Goal: Information Seeking & Learning: Learn about a topic

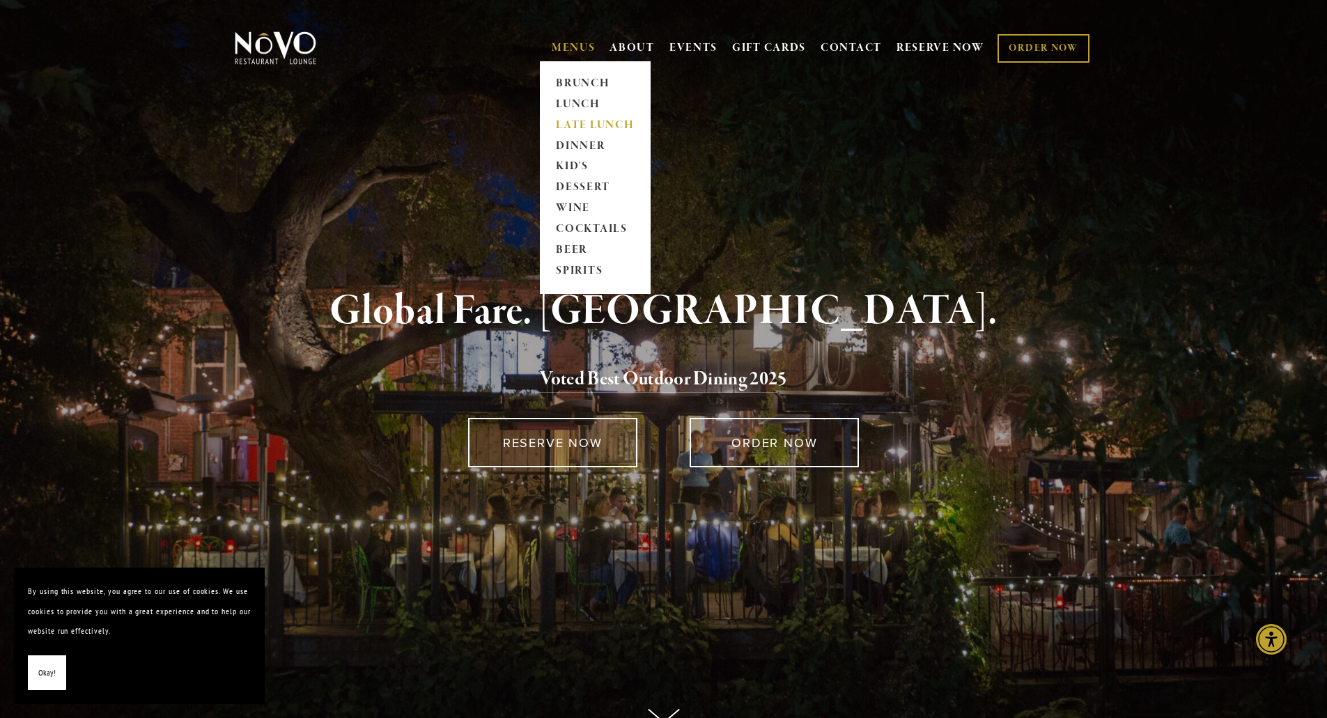
click at [578, 124] on link "LATE LUNCH" at bounding box center [595, 125] width 87 height 21
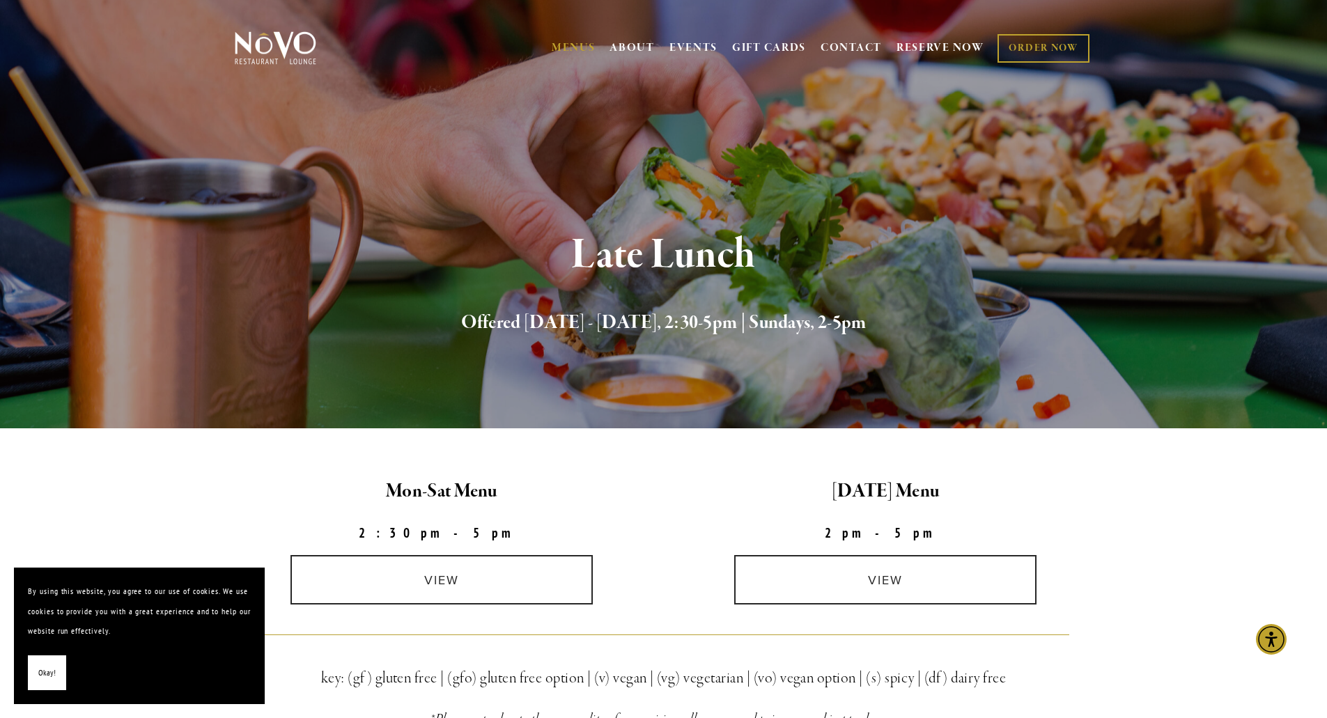
click at [160, 486] on main "Mon-Sat Menu 2:30pm-5pm [DATE] Menu 2pm-5pm view view key: (gf) gluten free | (…" at bounding box center [663, 640] width 1327 height 422
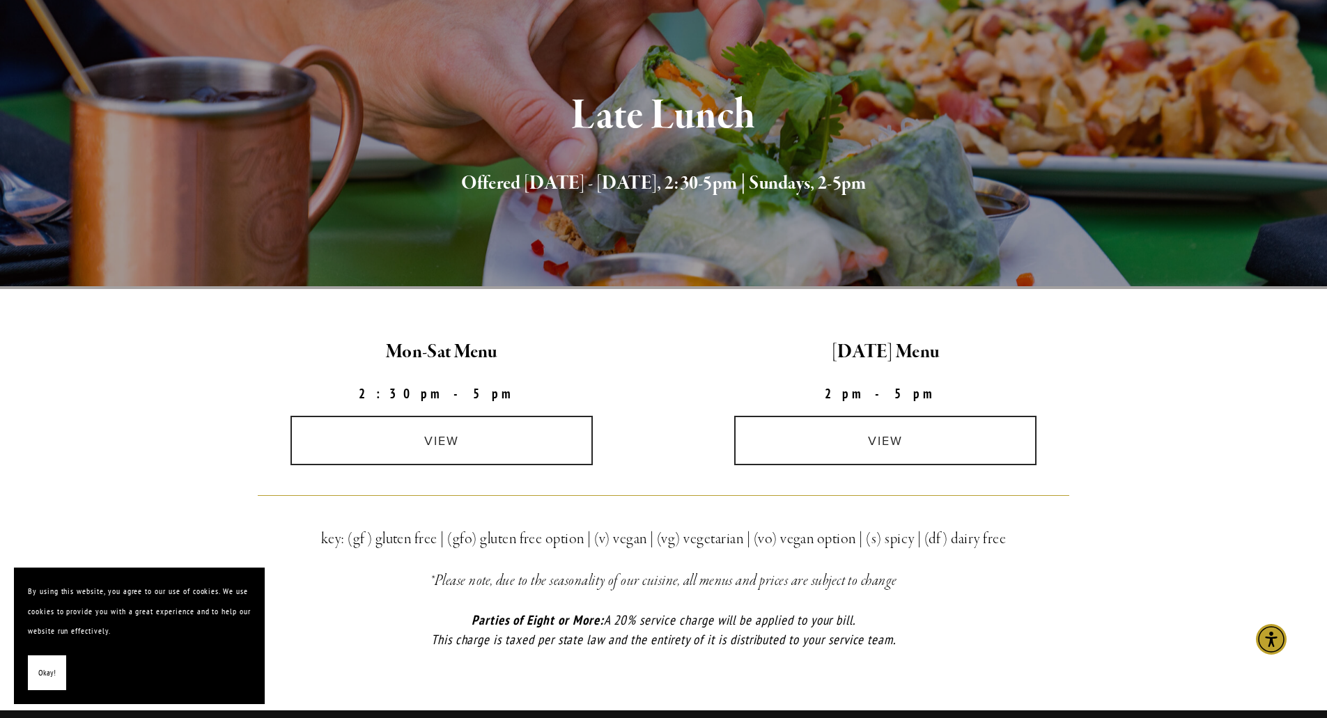
scroll to position [209, 0]
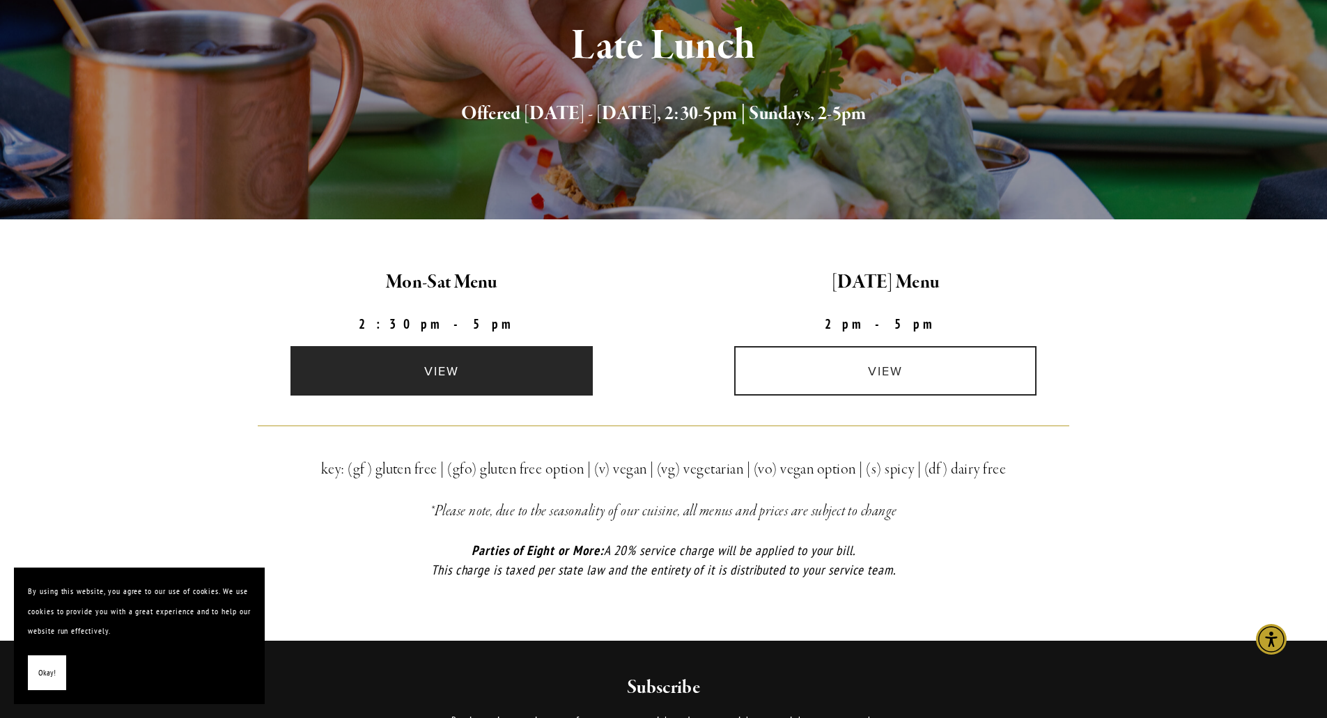
click at [429, 376] on link "view" at bounding box center [442, 370] width 302 height 49
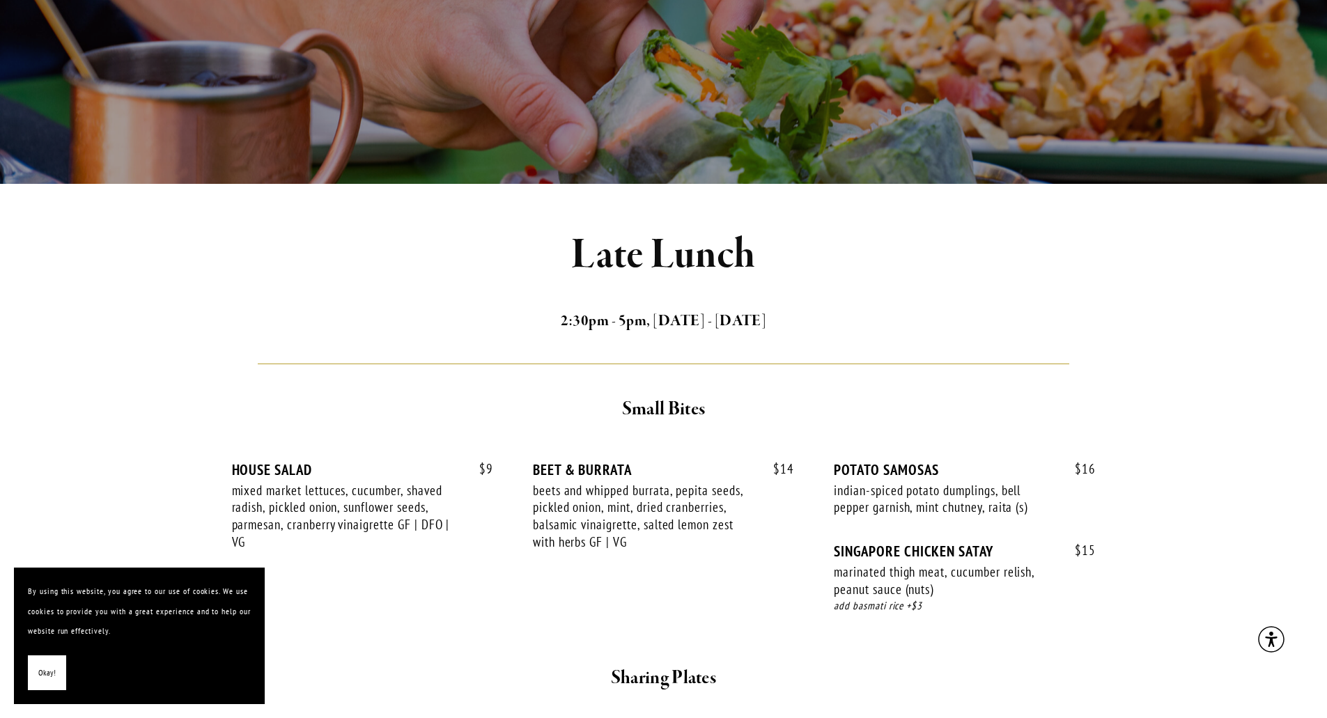
scroll to position [209, 0]
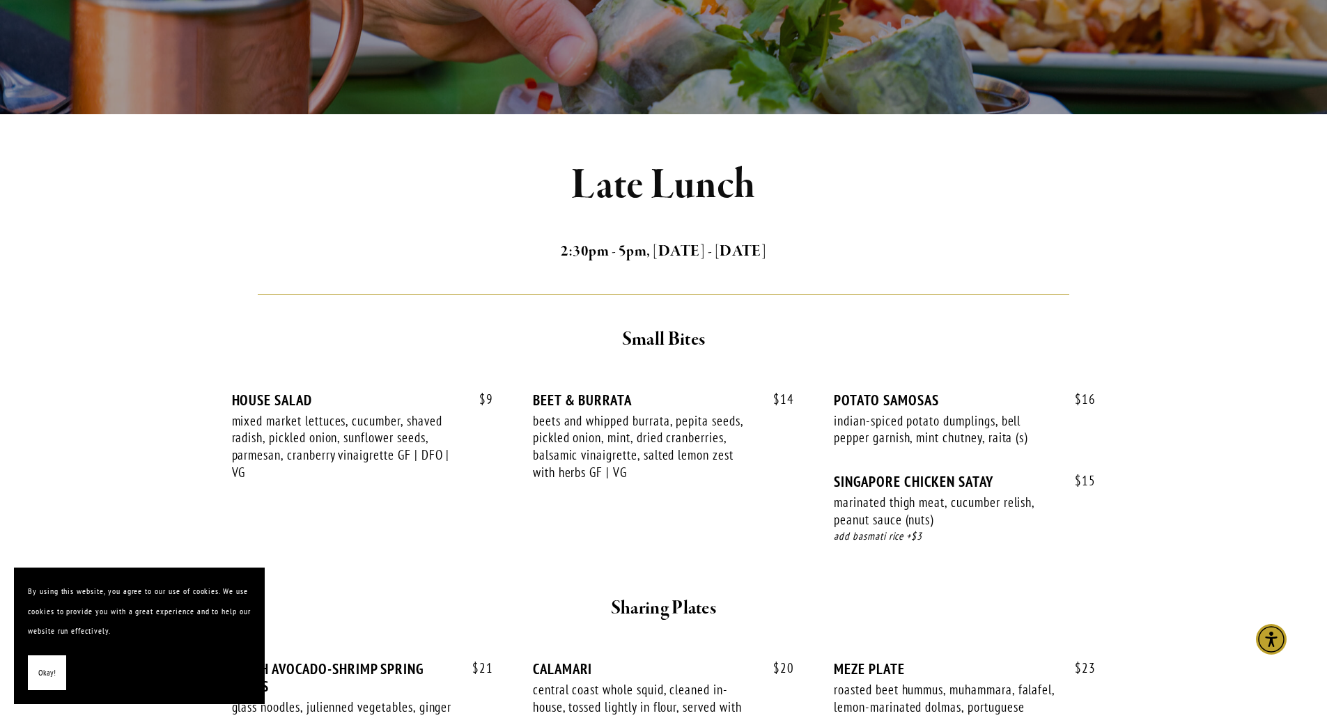
click at [33, 675] on button "Okay!" at bounding box center [47, 674] width 38 height 36
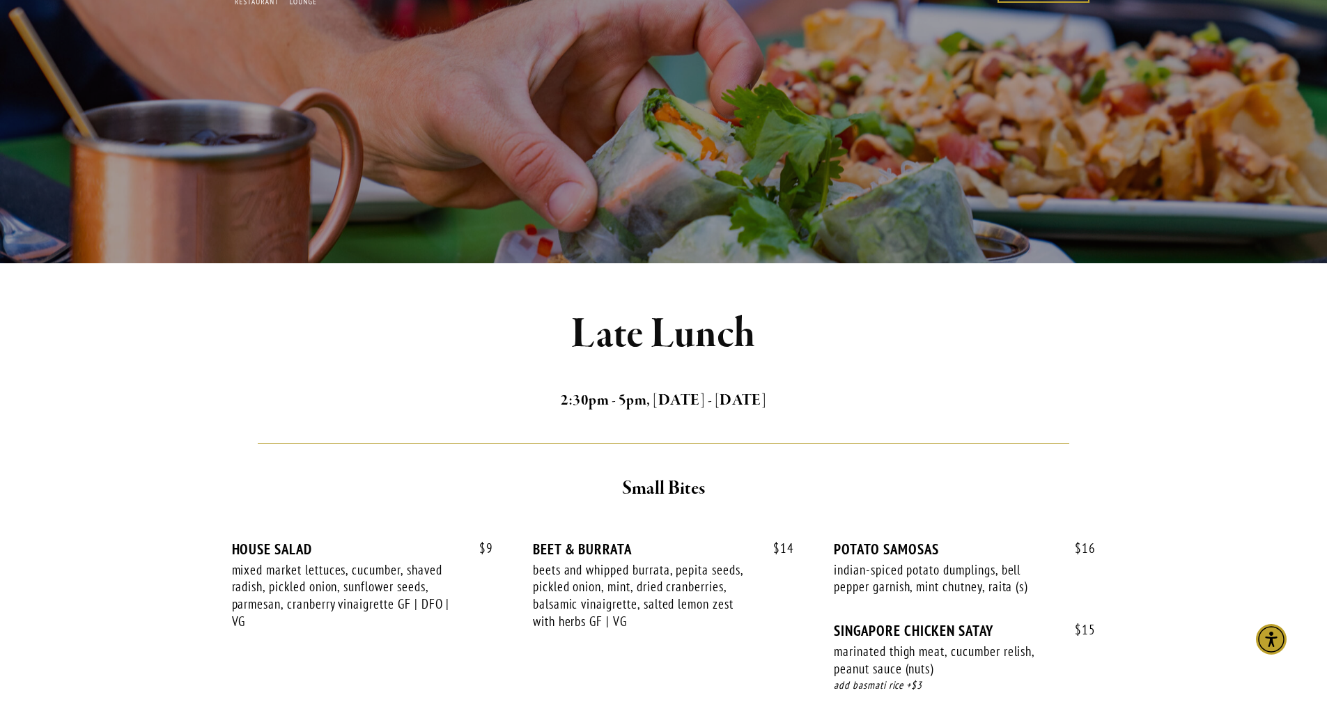
scroll to position [0, 0]
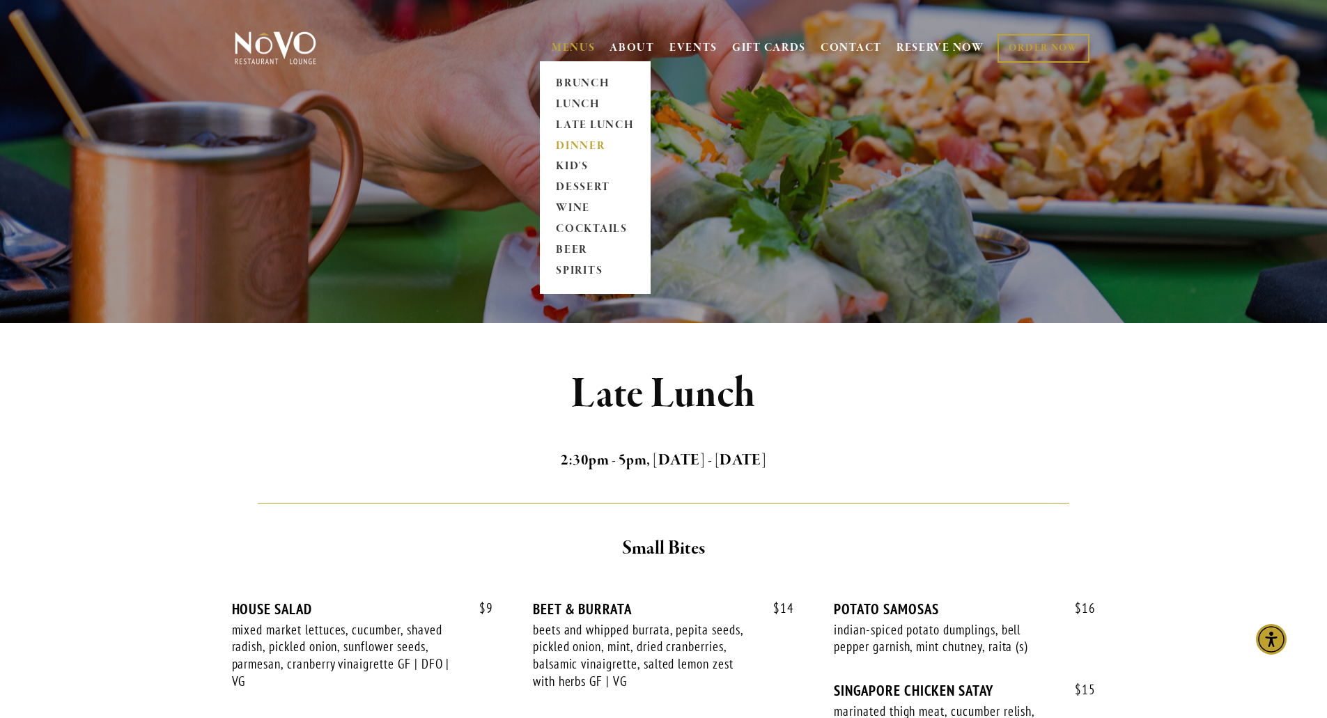
click at [562, 144] on link "DINNER" at bounding box center [595, 146] width 87 height 21
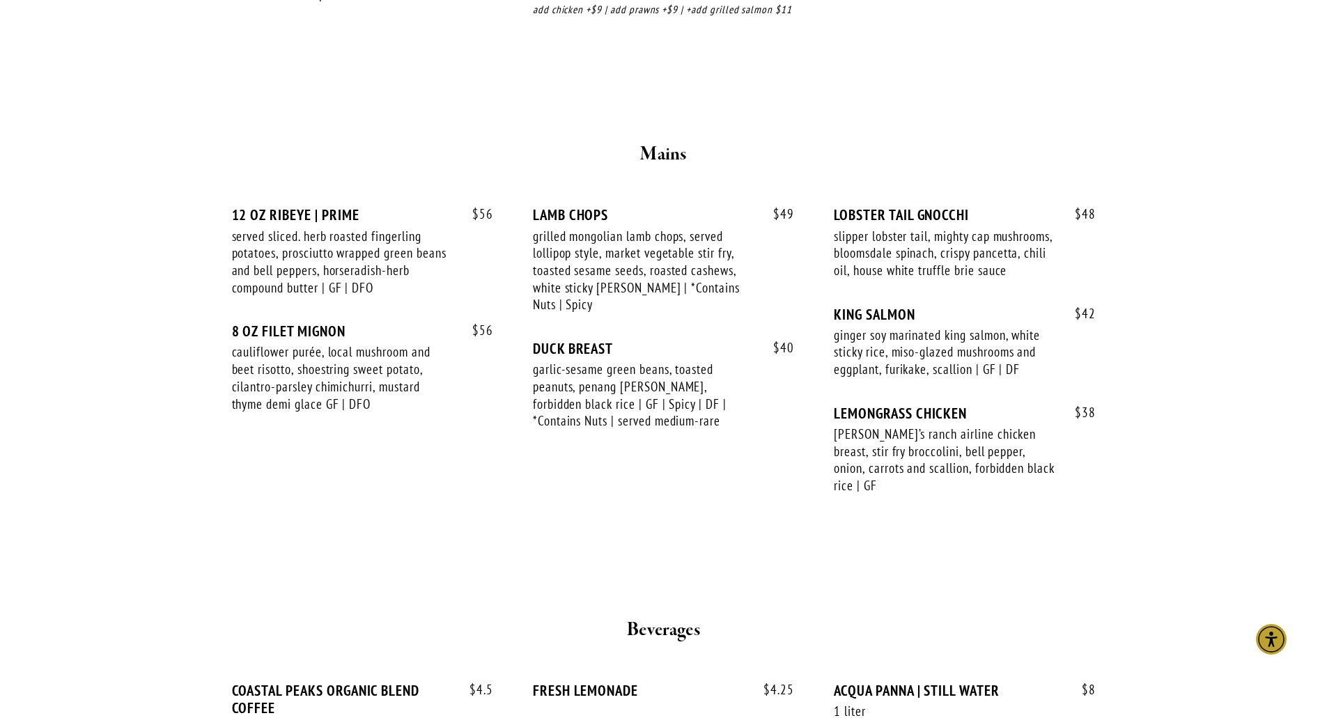
scroll to position [2230, 0]
